Goal: Information Seeking & Learning: Find specific fact

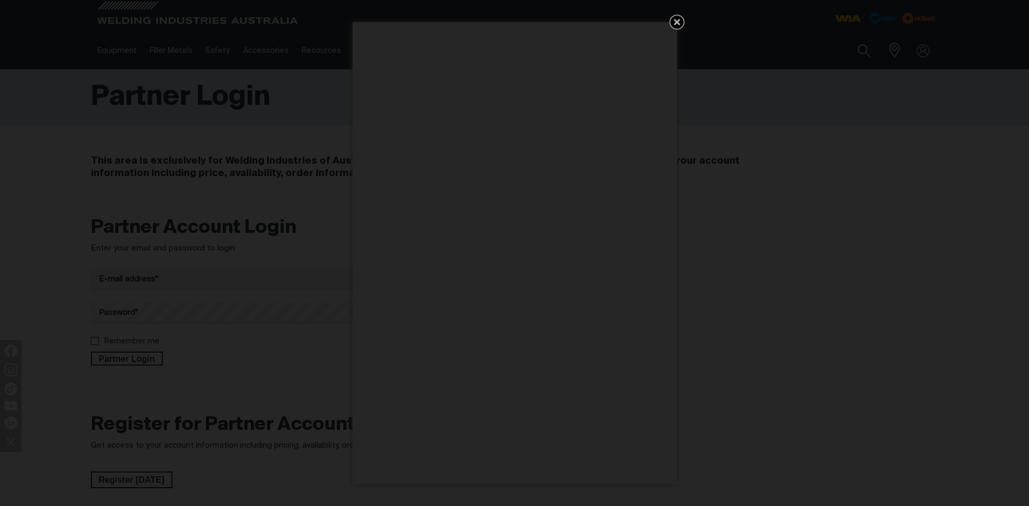
click at [676, 21] on icon "Get 5 WIA Welding Guides Free!" at bounding box center [676, 22] width 6 height 6
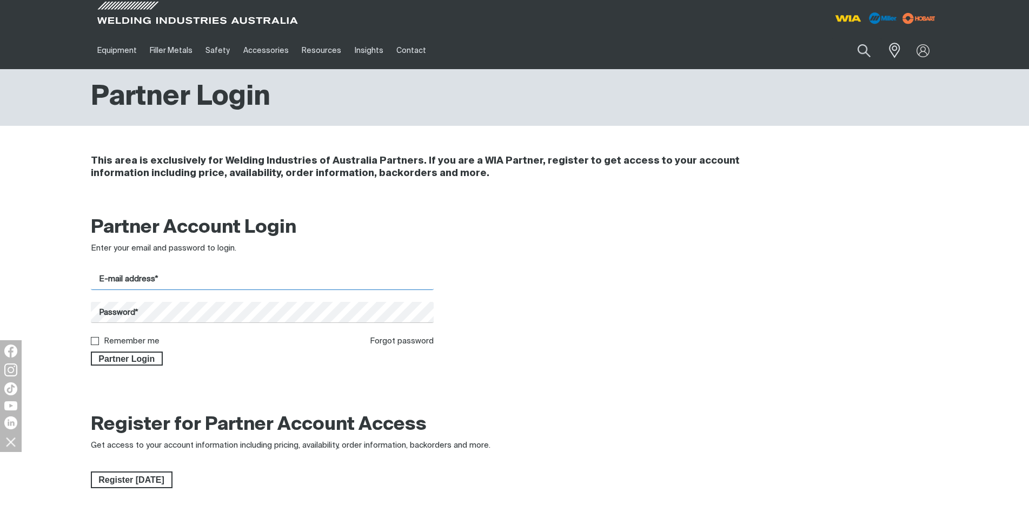
click at [119, 276] on input "E-mail address*" at bounding box center [262, 279] width 343 height 21
paste input "[EMAIL_ADDRESS][DOMAIN_NAME]"
type input "[EMAIL_ADDRESS][DOMAIN_NAME]"
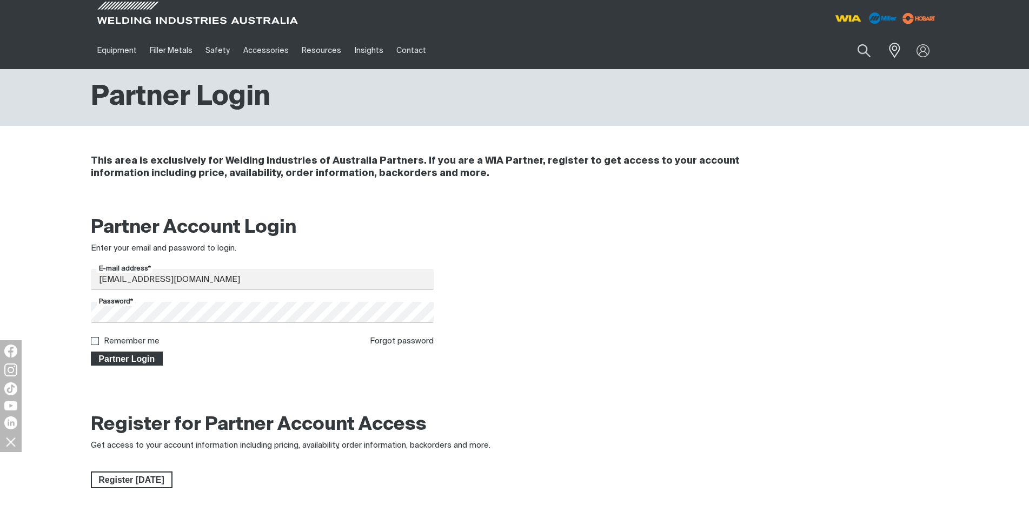
click at [138, 358] on span "Partner Login" at bounding box center [127, 359] width 70 height 14
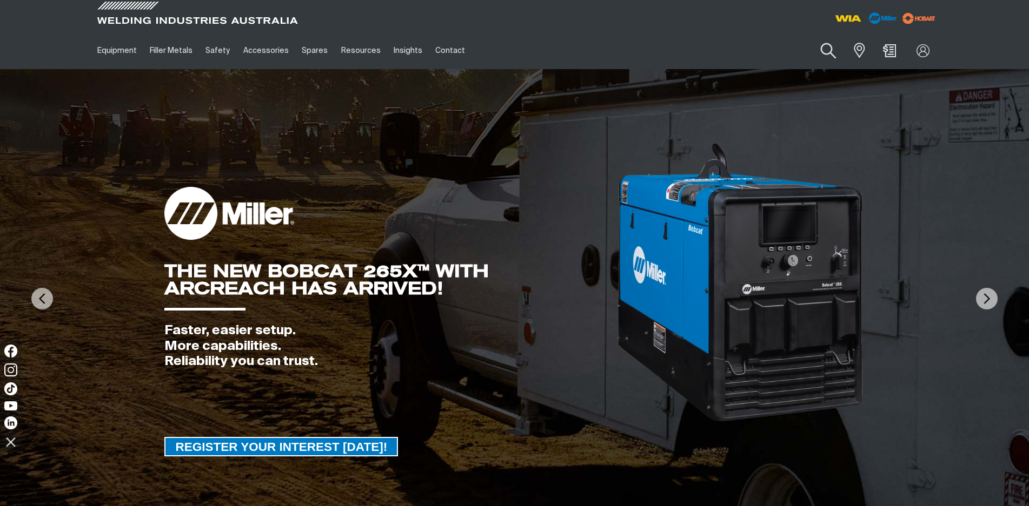
click at [825, 56] on button "Search products" at bounding box center [828, 51] width 44 height 31
click at [709, 53] on input "Search" at bounding box center [762, 50] width 166 height 24
drag, startPoint x: 704, startPoint y: 50, endPoint x: 683, endPoint y: 50, distance: 20.5
click at [683, 50] on input "q" at bounding box center [762, 50] width 166 height 24
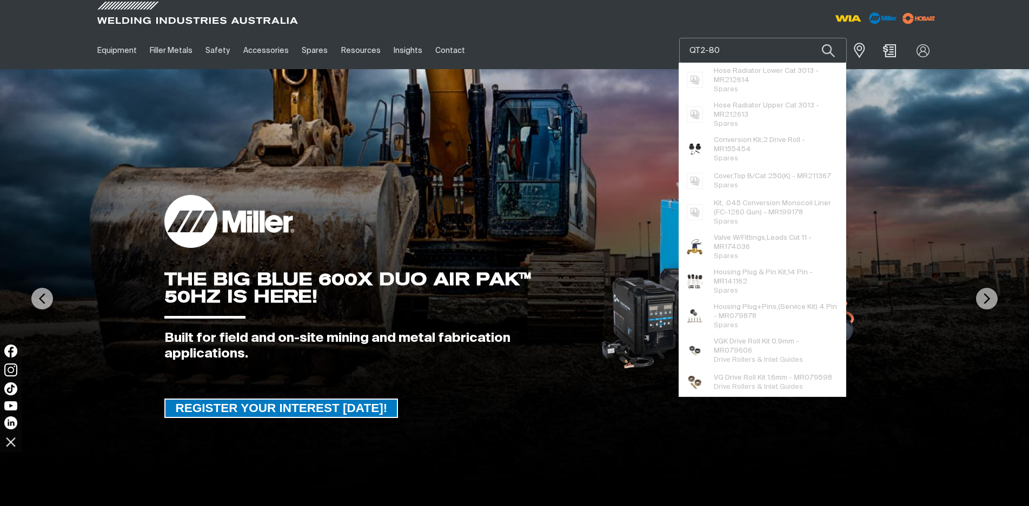
type input "QT2-80"
click at [810, 38] on button "Search products" at bounding box center [828, 50] width 37 height 25
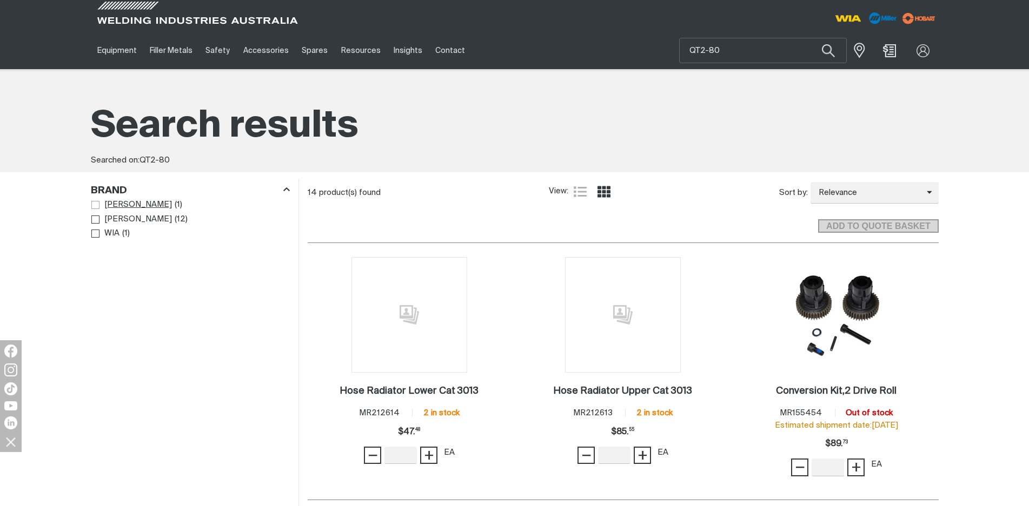
click at [94, 204] on span "Brand" at bounding box center [95, 205] width 8 height 8
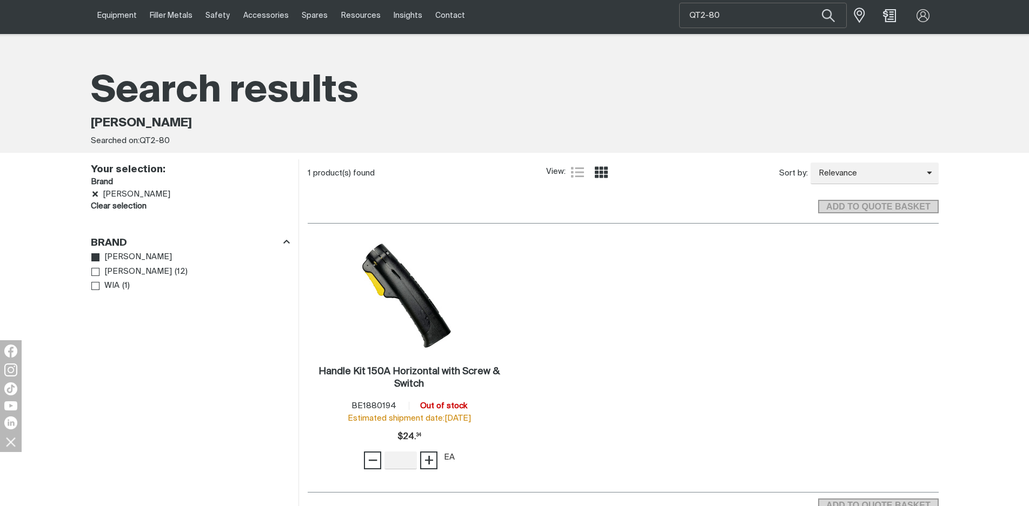
scroll to position [54, 0]
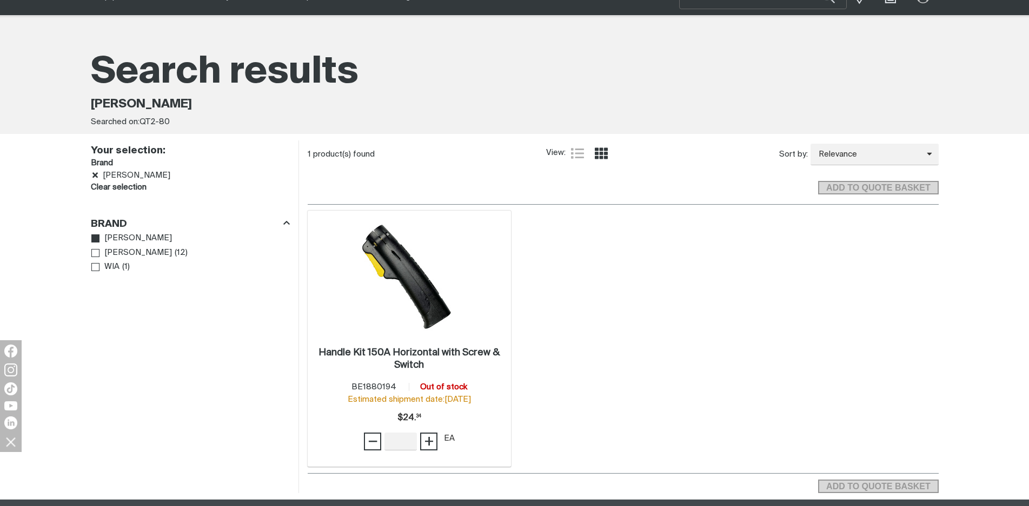
click at [415, 289] on img at bounding box center [409, 277] width 116 height 116
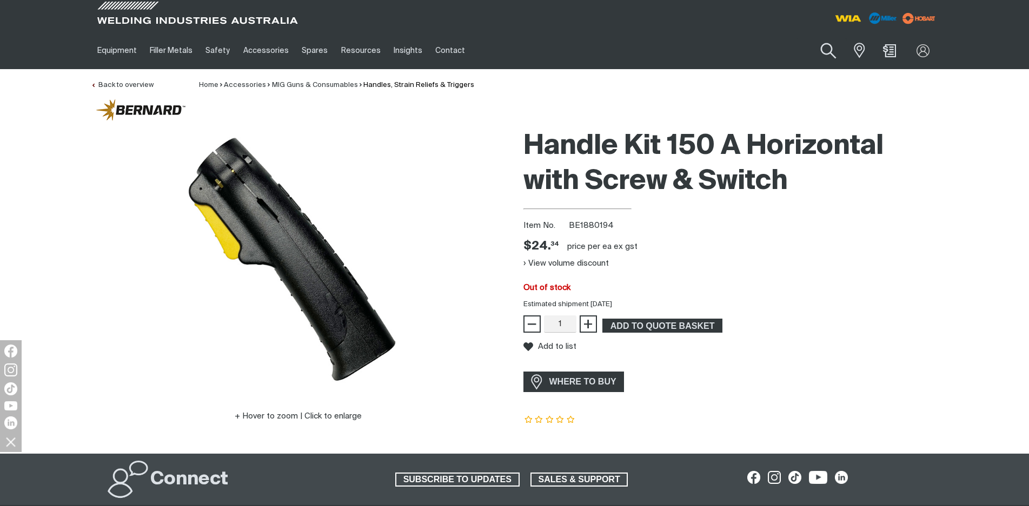
click at [827, 51] on button "Search products" at bounding box center [828, 51] width 44 height 31
click at [689, 49] on input "QT2-80" at bounding box center [762, 50] width 166 height 24
click at [687, 50] on input "QT2-80" at bounding box center [762, 50] width 166 height 24
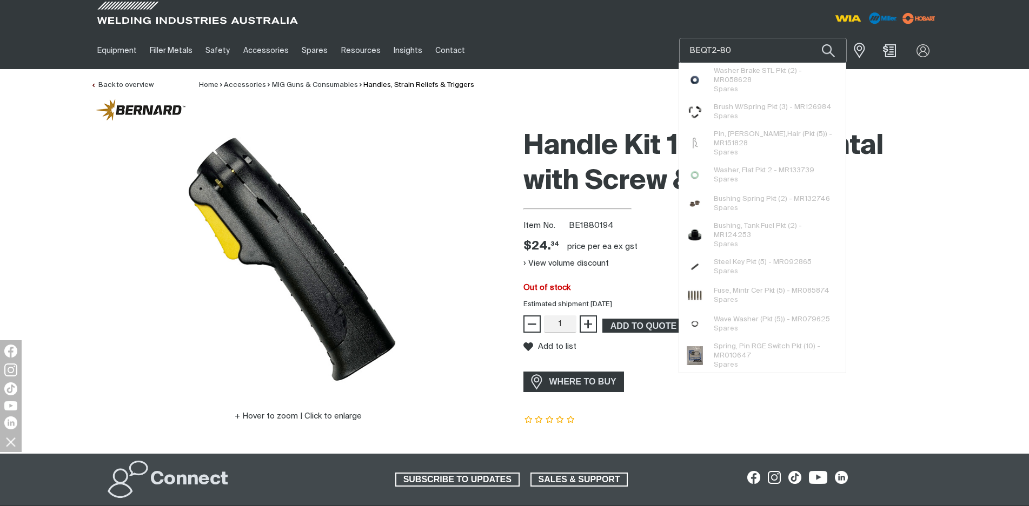
type input "BEQT2-80"
click at [810, 38] on button "Search products" at bounding box center [828, 50] width 37 height 25
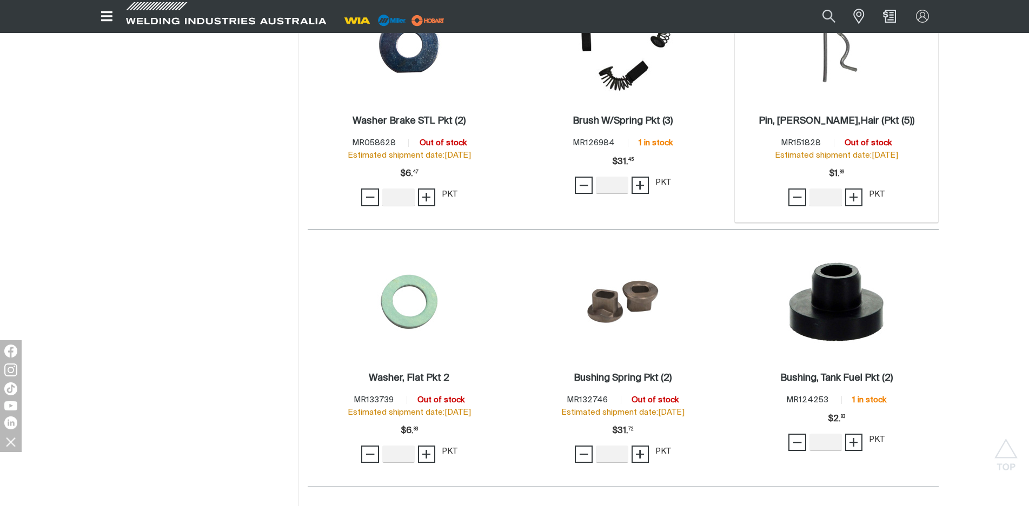
scroll to position [595, 0]
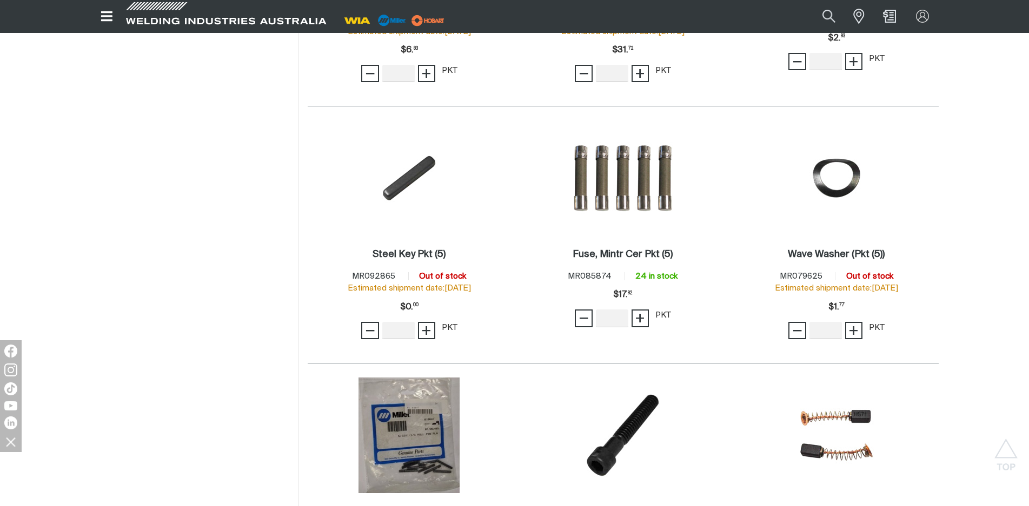
scroll to position [811, 0]
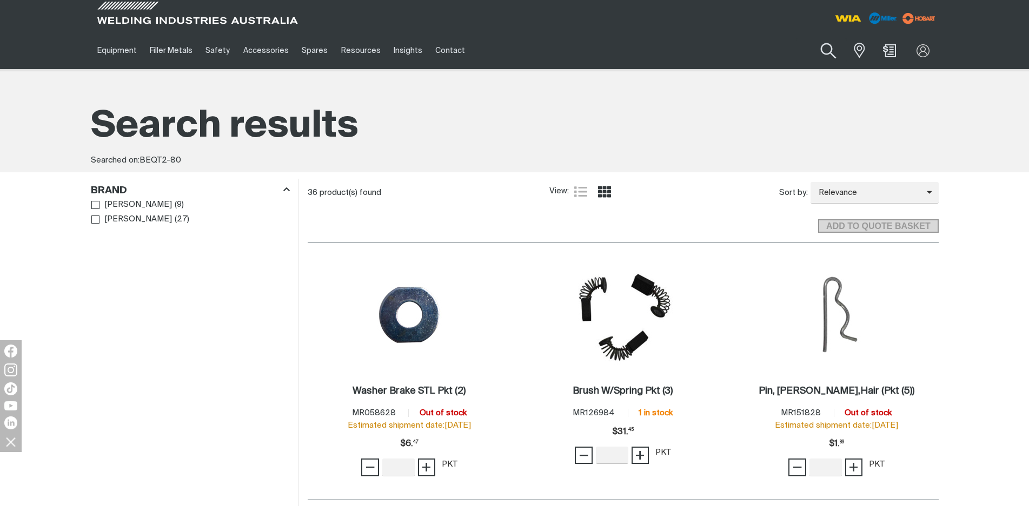
click at [827, 46] on button "Search products" at bounding box center [828, 51] width 44 height 31
click at [737, 51] on input "BEQT2-80" at bounding box center [762, 50] width 166 height 24
click at [738, 50] on input "BEQT2-6" at bounding box center [762, 50] width 166 height 24
click at [715, 50] on input "BEQT2-60" at bounding box center [762, 50] width 166 height 24
click at [723, 48] on input "BEQT2 -60" at bounding box center [762, 50] width 166 height 24
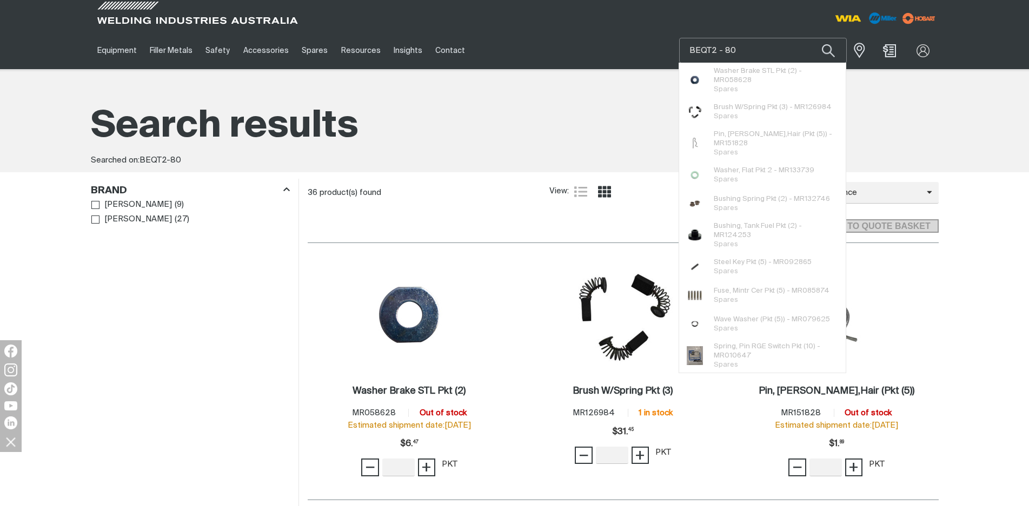
type input "BEQT2 - 80"
drag, startPoint x: 466, startPoint y: 109, endPoint x: 483, endPoint y: 96, distance: 21.5
click at [466, 110] on h1 "Search results" at bounding box center [514, 127] width 847 height 48
